Goal: Information Seeking & Learning: Learn about a topic

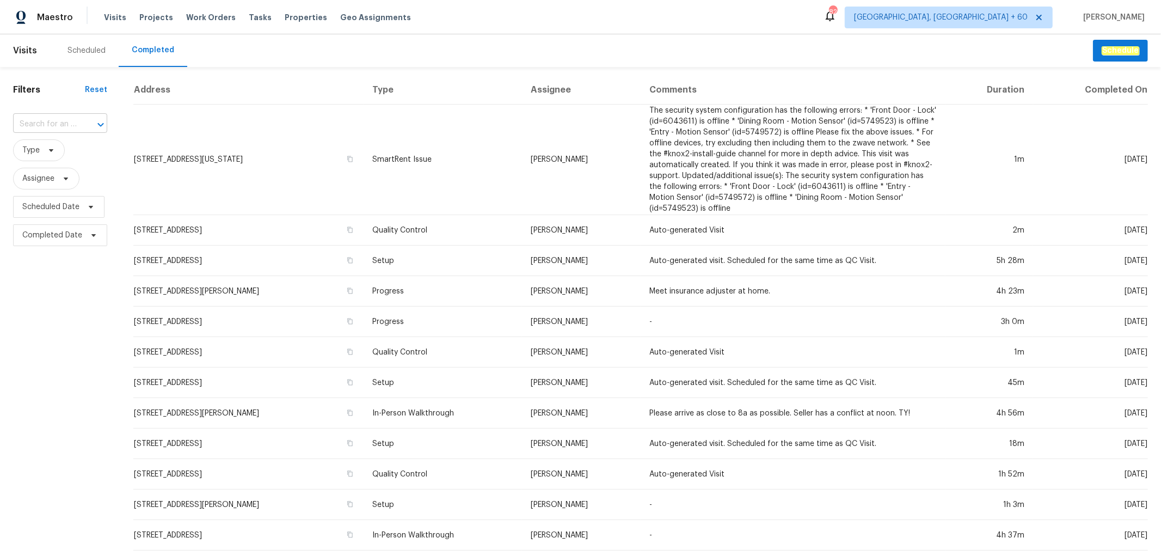
click at [52, 124] on input "text" at bounding box center [45, 124] width 64 height 17
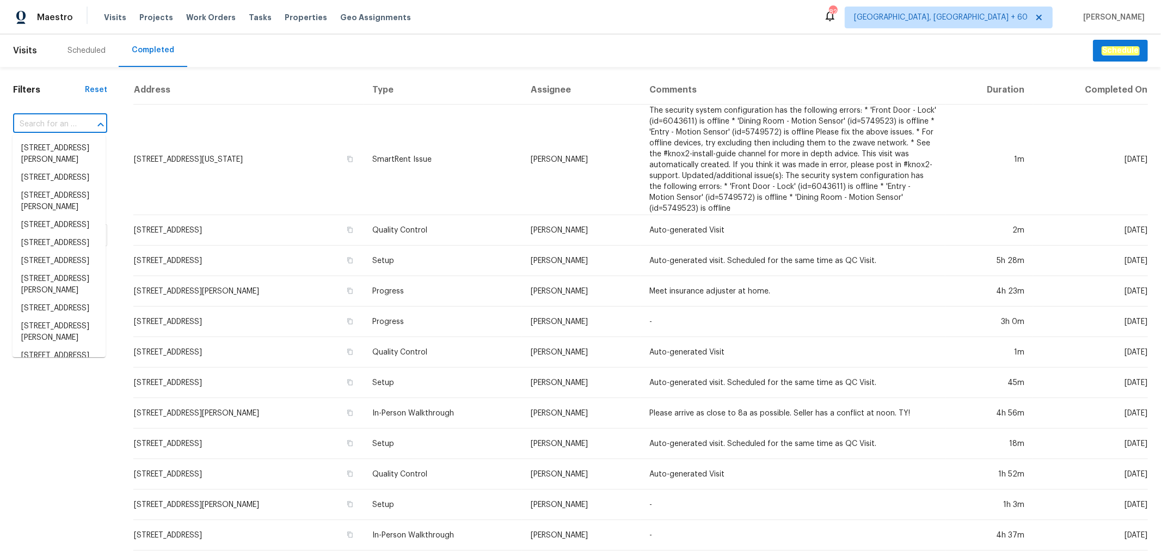
paste input "[STREET_ADDRESS]"
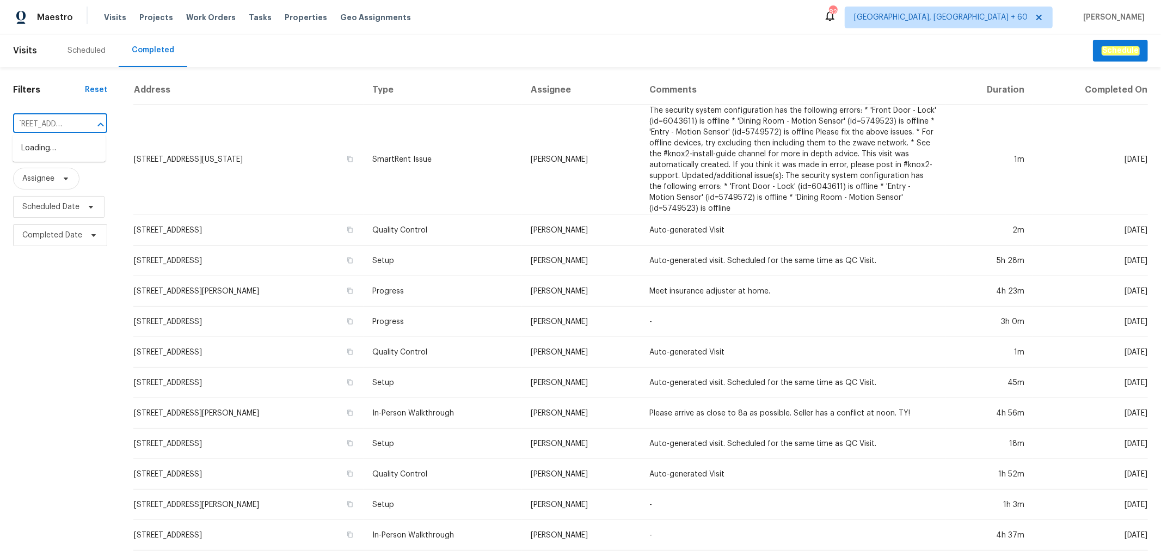
type input "[STREET_ADDRESS]"
click at [65, 152] on li "[STREET_ADDRESS]" at bounding box center [59, 148] width 93 height 18
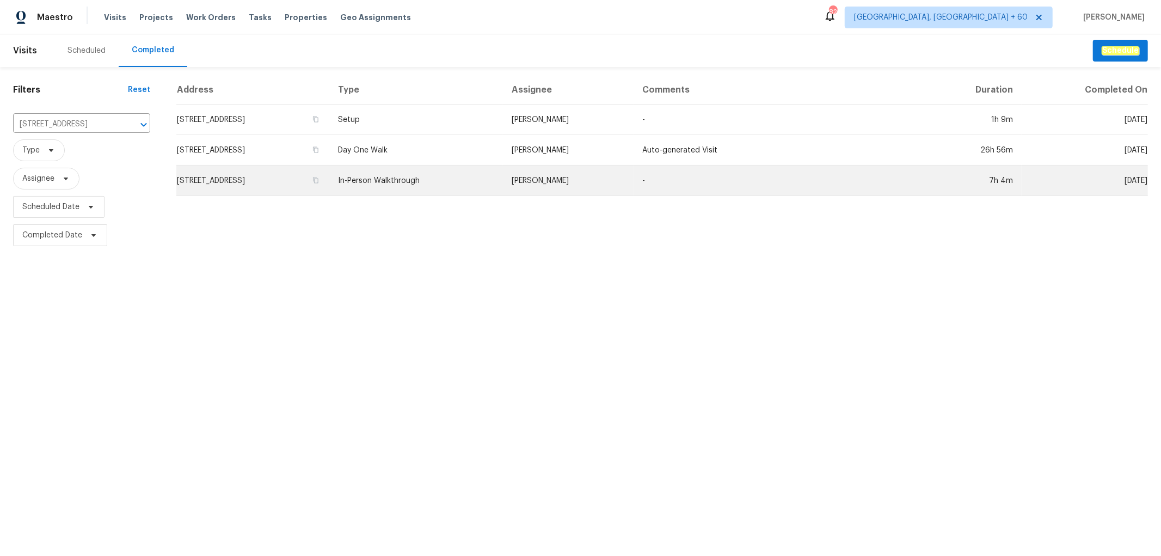
click at [461, 175] on td "In-Person Walkthrough" at bounding box center [416, 180] width 174 height 30
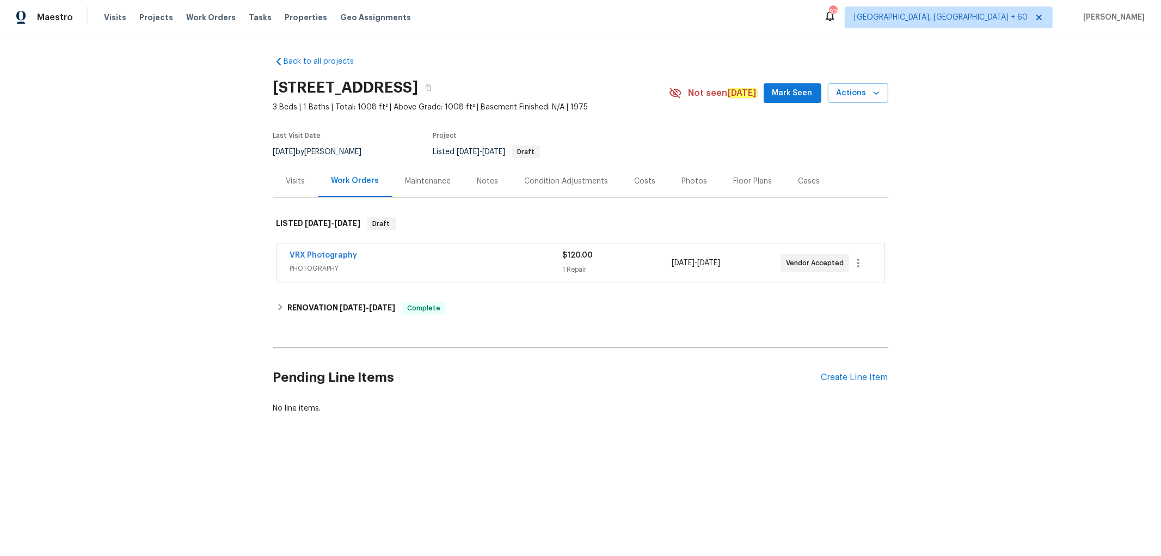
click at [700, 178] on div "Photos" at bounding box center [695, 181] width 52 height 32
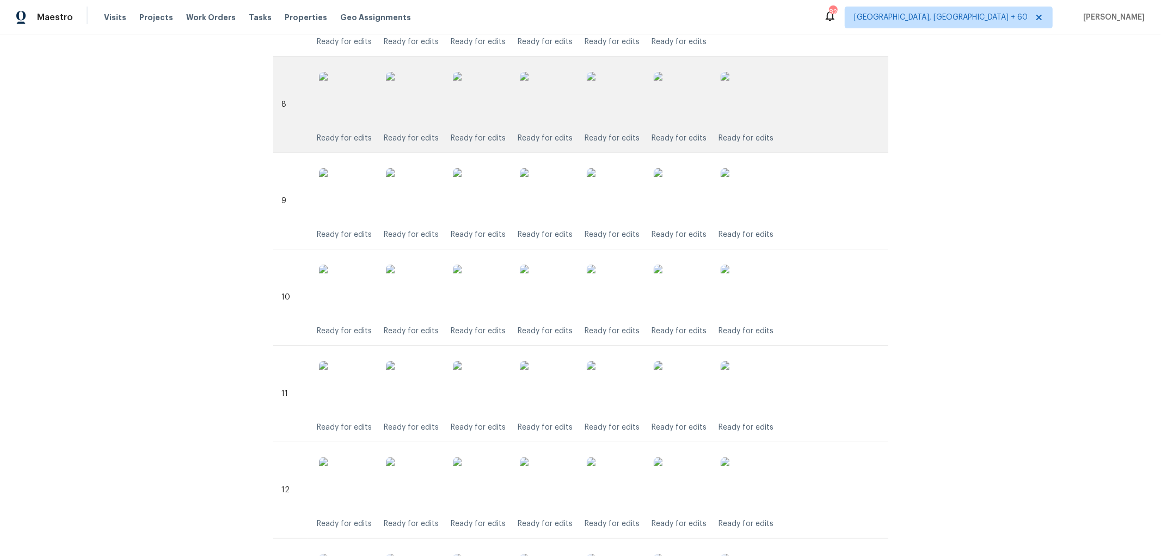
scroll to position [1175, 0]
